Goal: Information Seeking & Learning: Learn about a topic

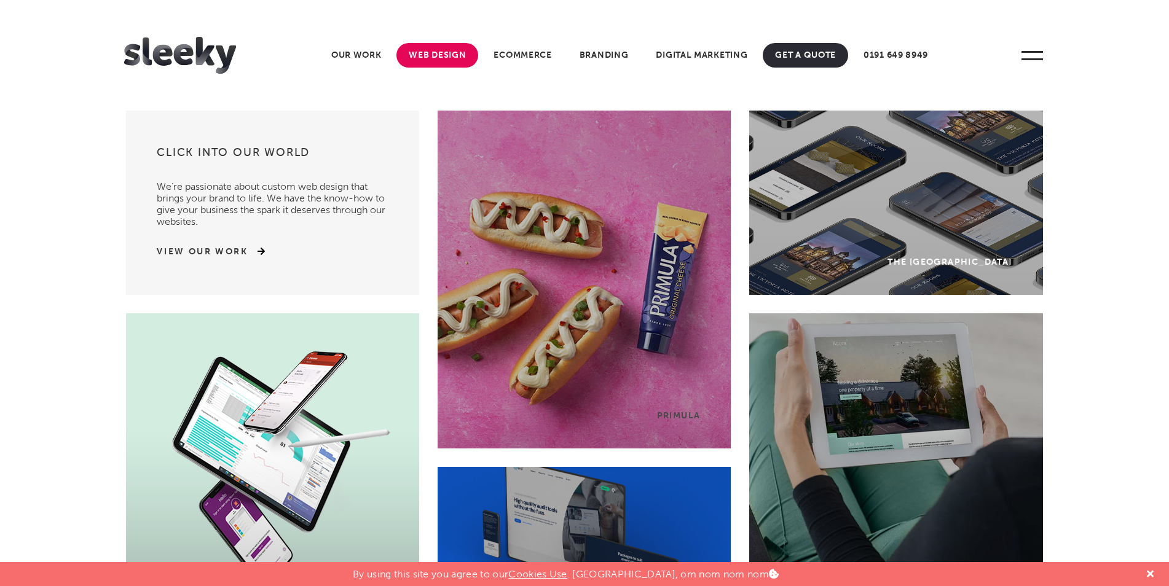
click at [421, 55] on link "Web Design" at bounding box center [437, 55] width 82 height 25
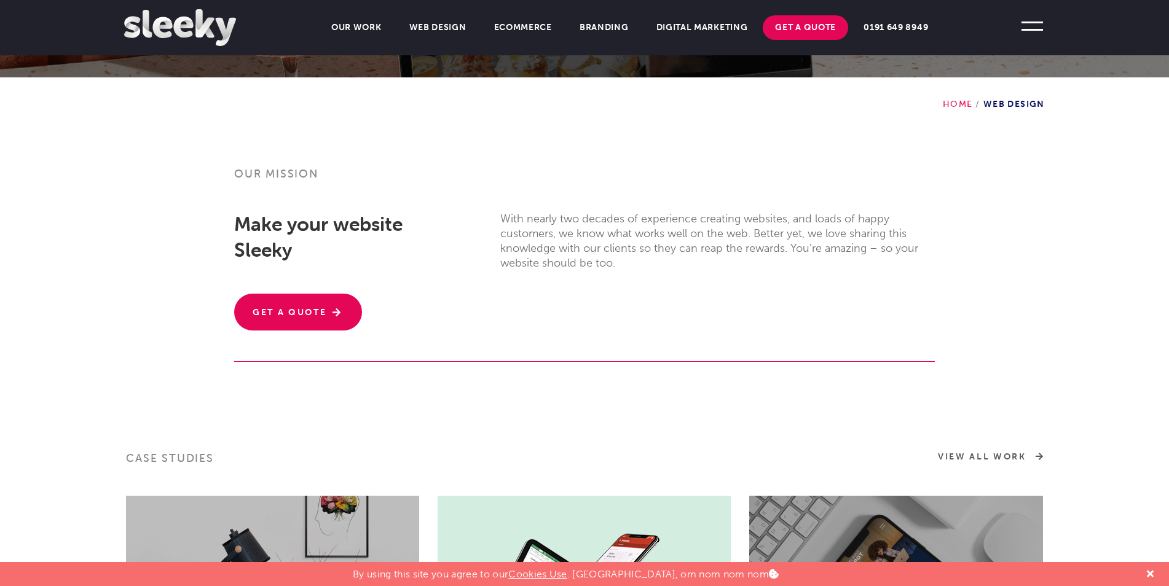
scroll to position [123, 0]
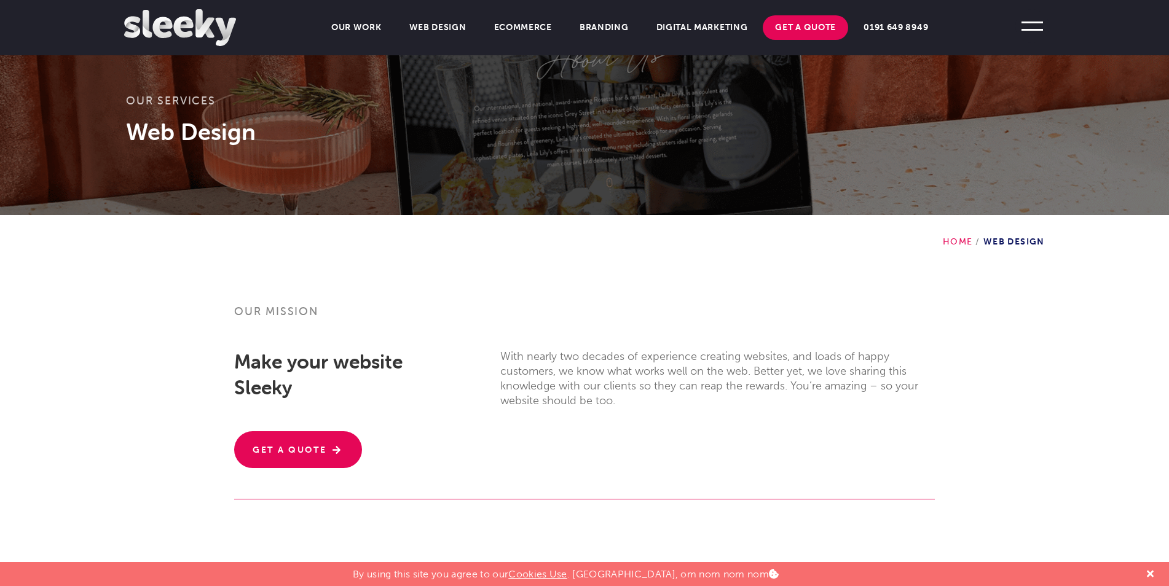
click at [1038, 36] on span at bounding box center [1032, 26] width 34 height 34
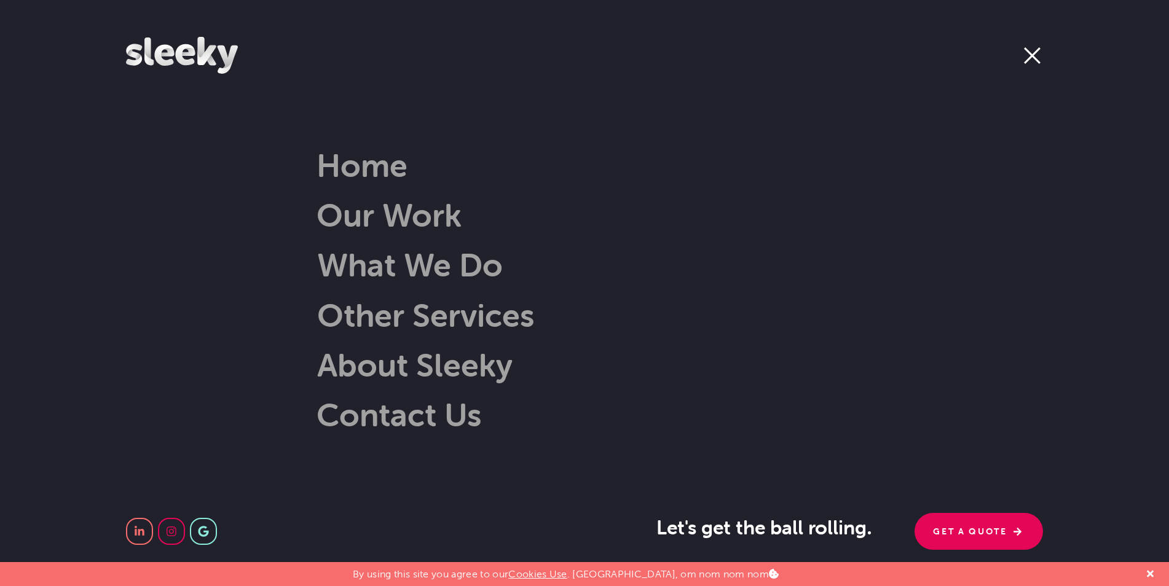
click at [1028, 55] on span at bounding box center [1032, 56] width 34 height 34
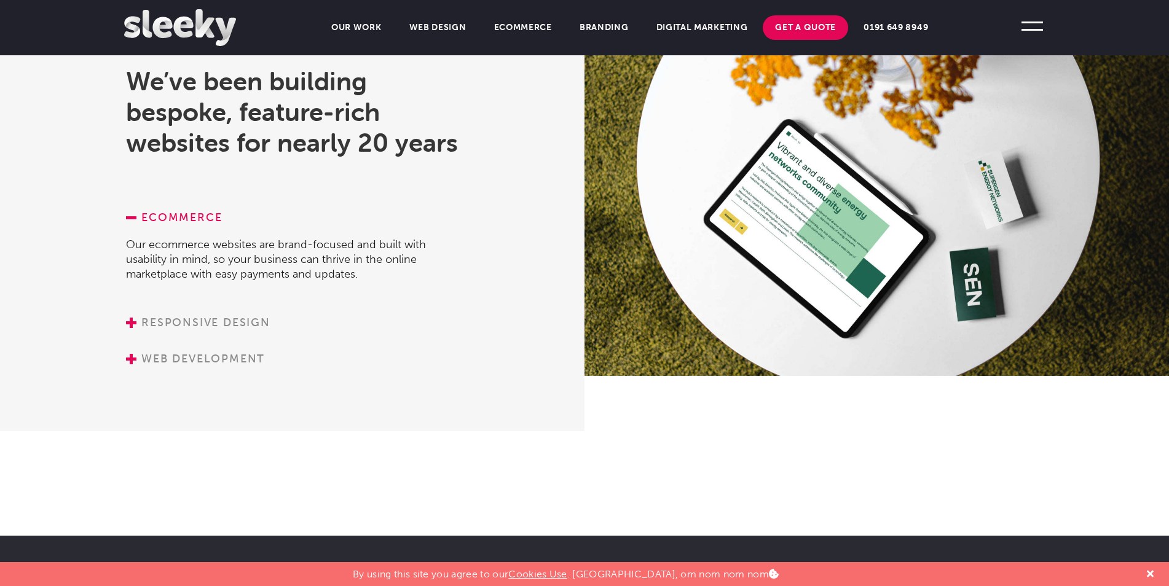
scroll to position [1659, 0]
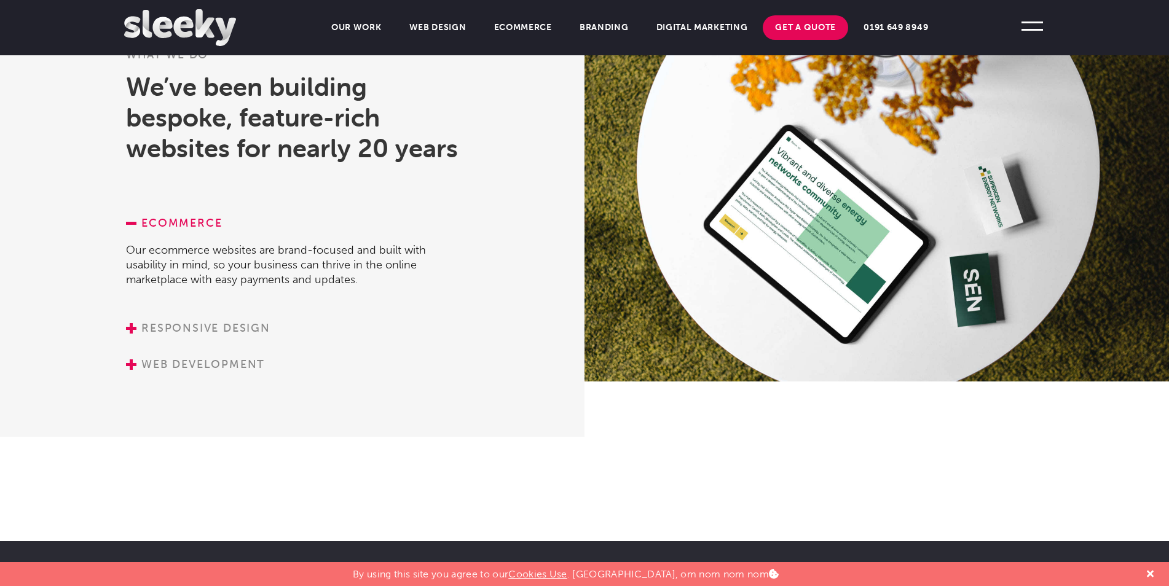
click at [187, 324] on link "Responsive Design" at bounding box center [198, 328] width 144 height 14
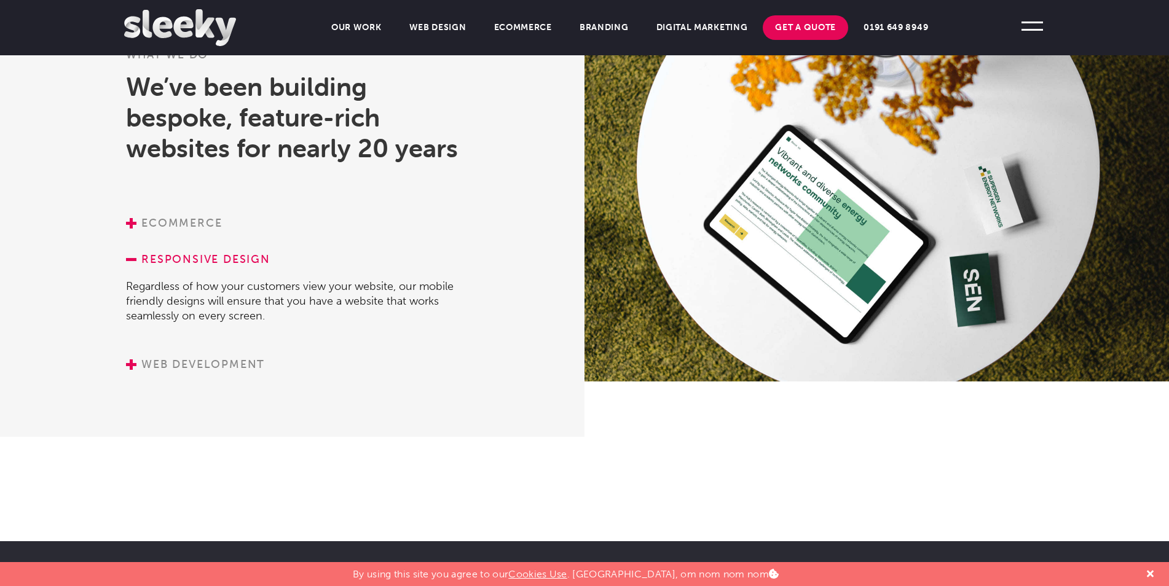
click at [190, 364] on link "Web Development" at bounding box center [195, 365] width 139 height 14
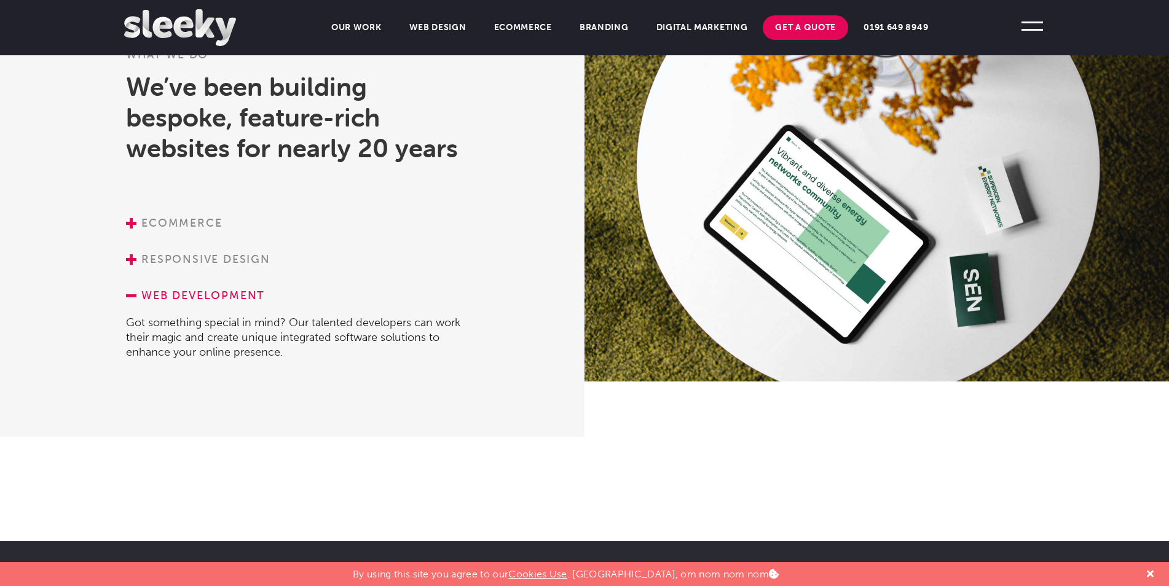
click at [208, 303] on li "Got something special in mind? Our talented developers can work their magic and…" at bounding box center [297, 337] width 342 height 69
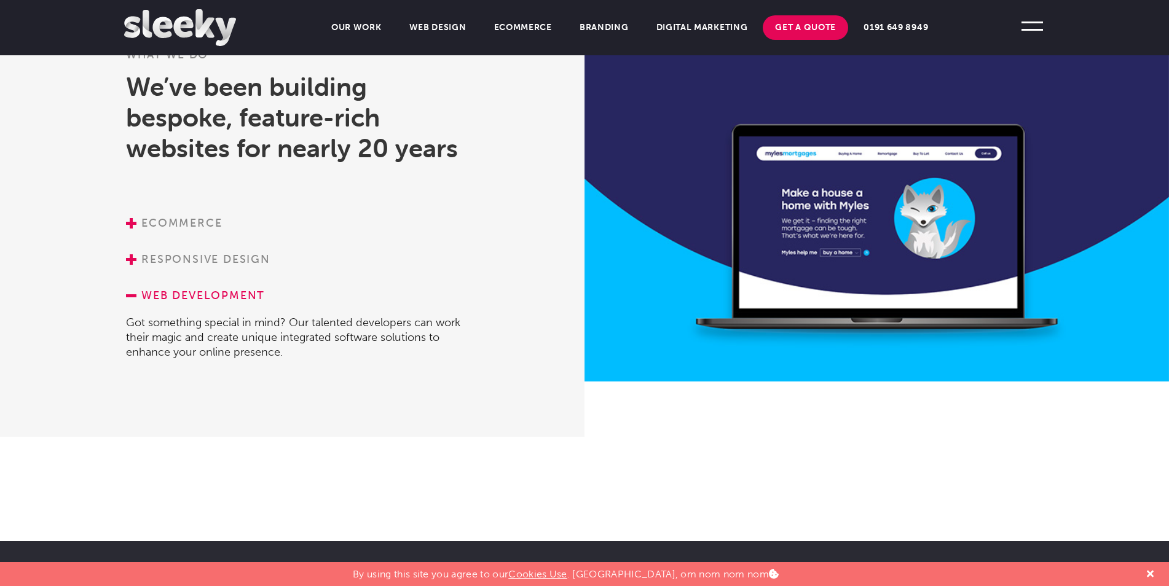
click at [216, 296] on link "Web Development" at bounding box center [195, 296] width 139 height 14
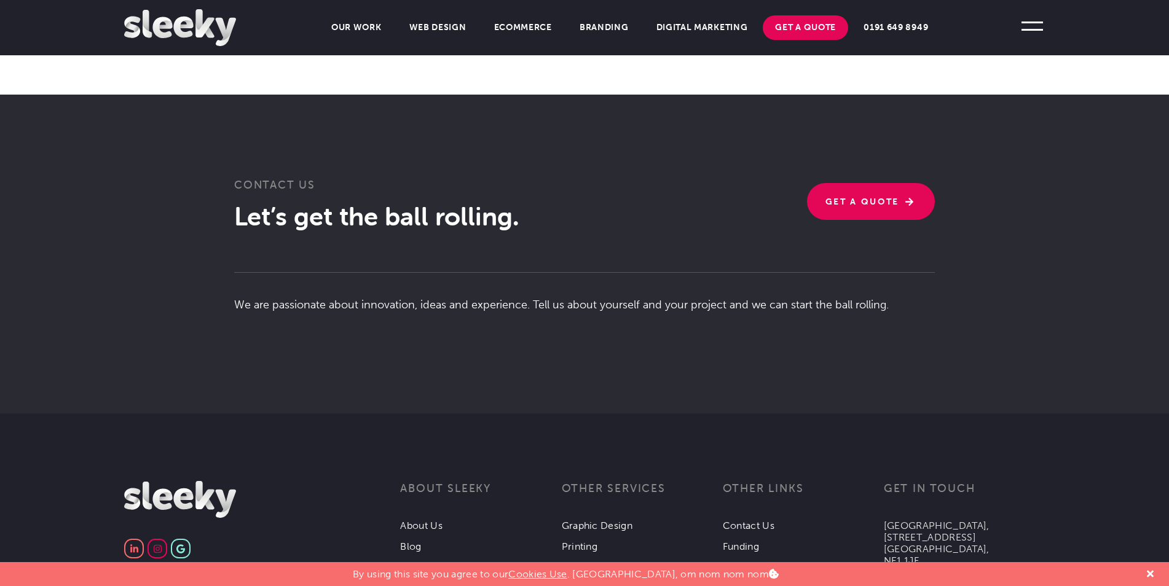
scroll to position [2984, 0]
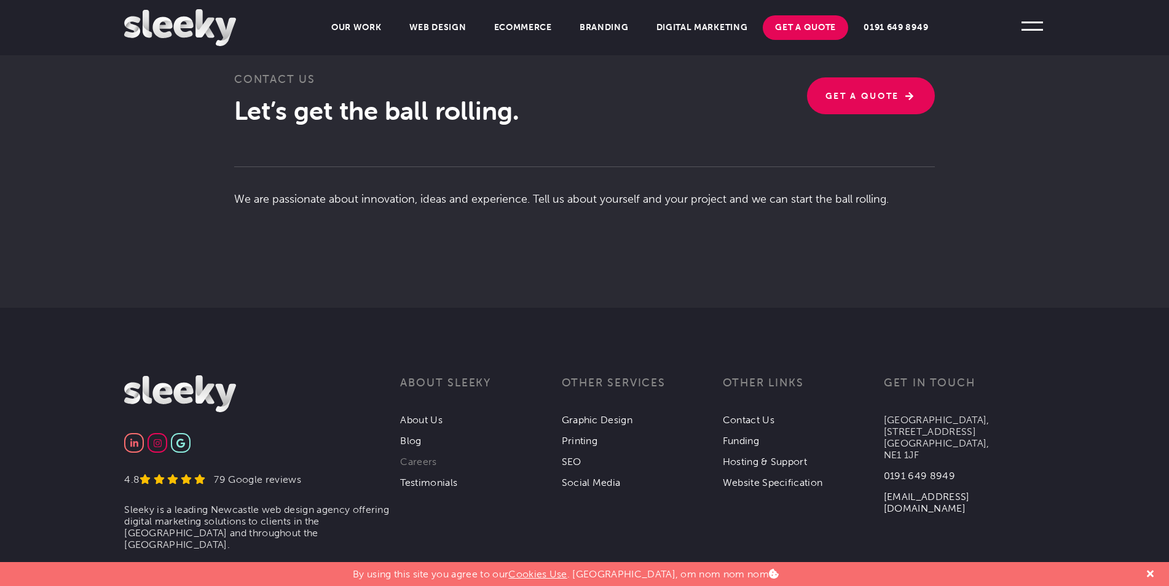
click at [415, 456] on link "Careers" at bounding box center [418, 462] width 36 height 12
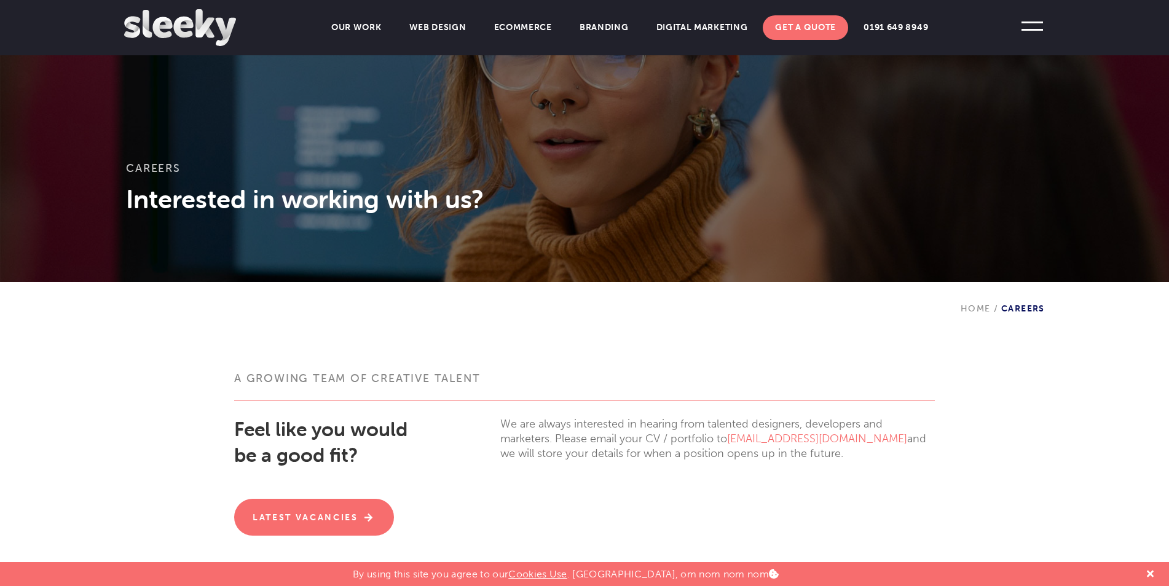
scroll to position [184, 0]
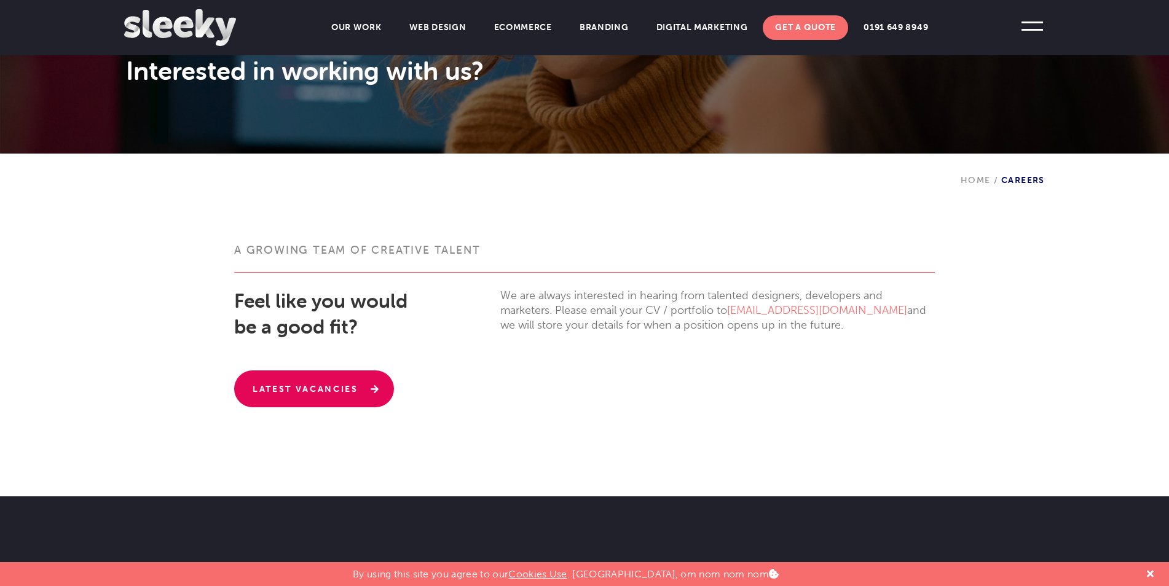
click at [324, 400] on link "Latest Vacancies" at bounding box center [314, 389] width 160 height 37
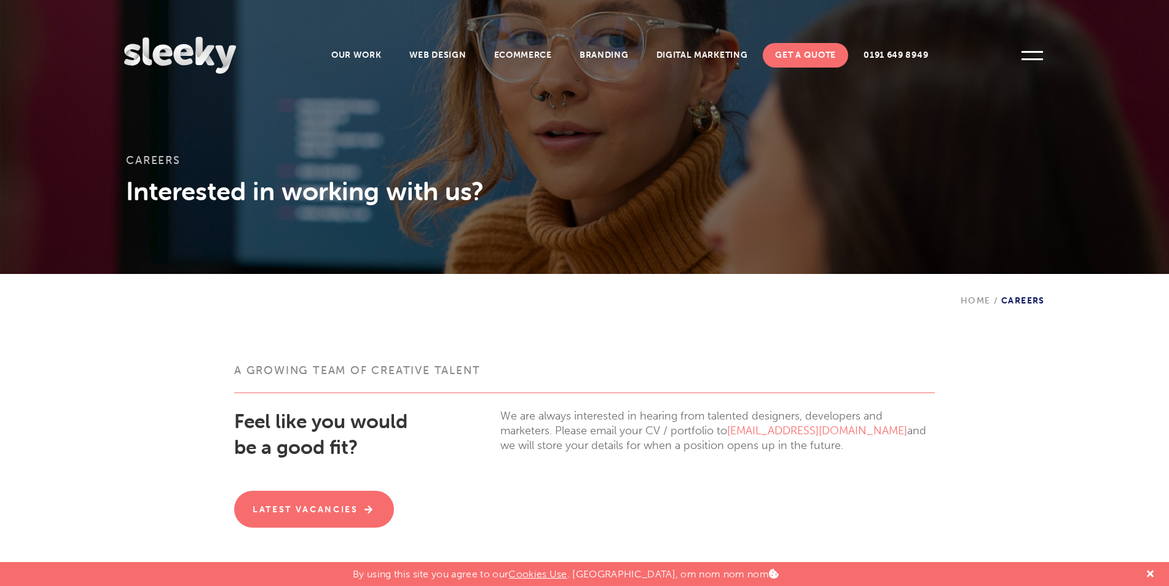
scroll to position [0, 0]
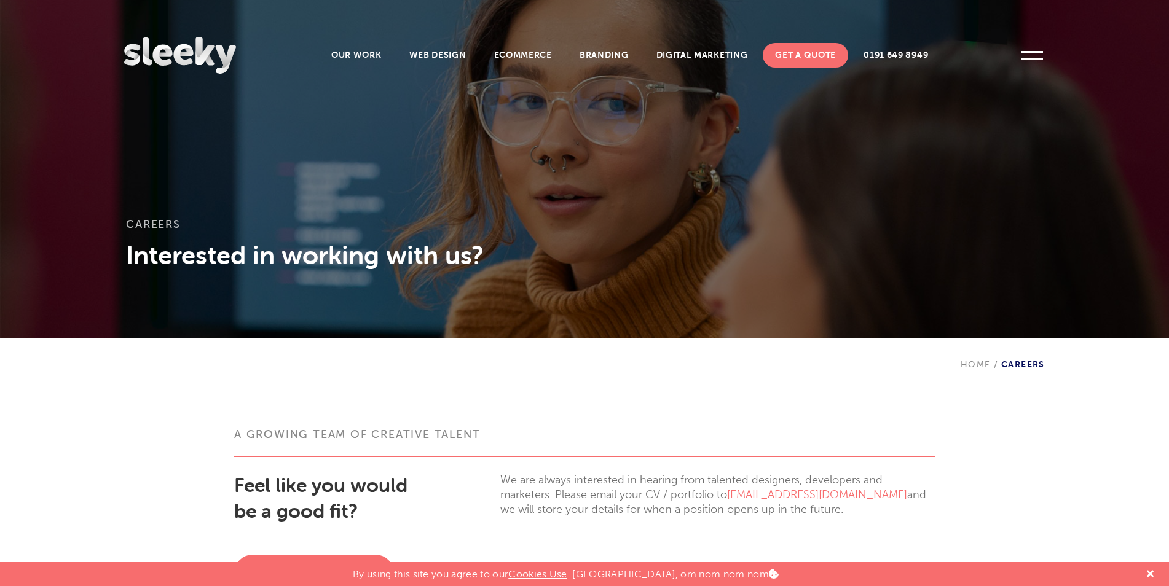
click at [219, 63] on img at bounding box center [180, 55] width 112 height 37
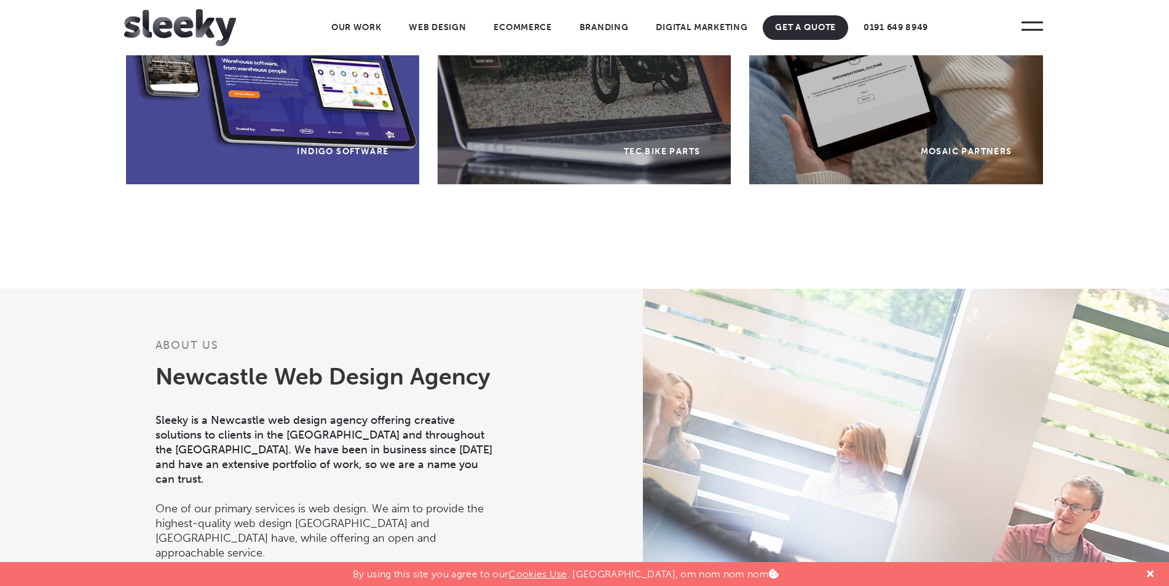
scroll to position [1290, 0]
